Goal: Find specific page/section: Find specific page/section

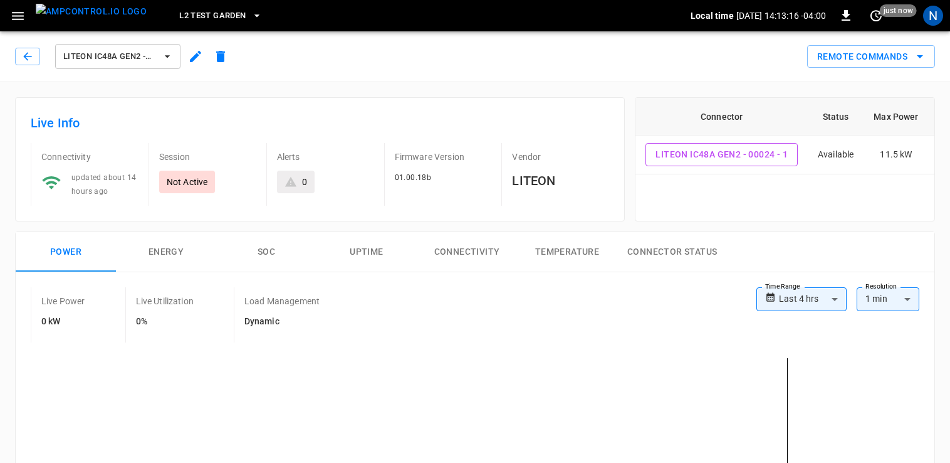
click at [519, 149] on div "Vendor LITEON" at bounding box center [556, 174] width 108 height 63
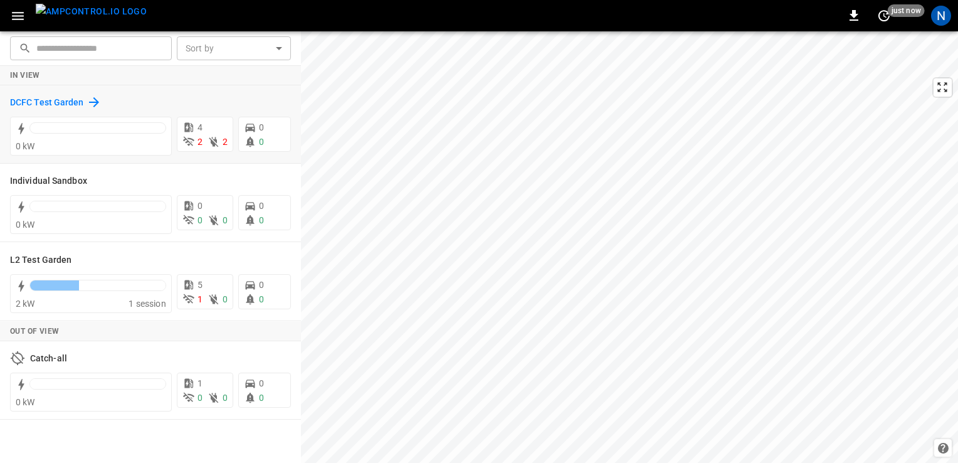
click at [65, 103] on h6 "DCFC Test Garden" at bounding box center [47, 103] width 74 height 14
